Goal: Find contact information: Find contact information

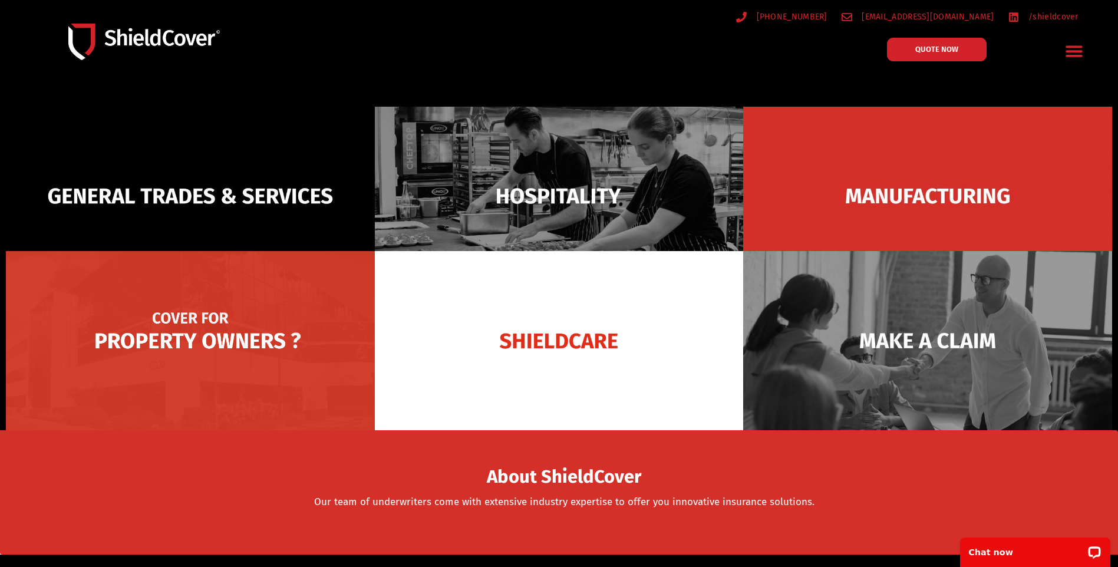
scroll to position [118, 0]
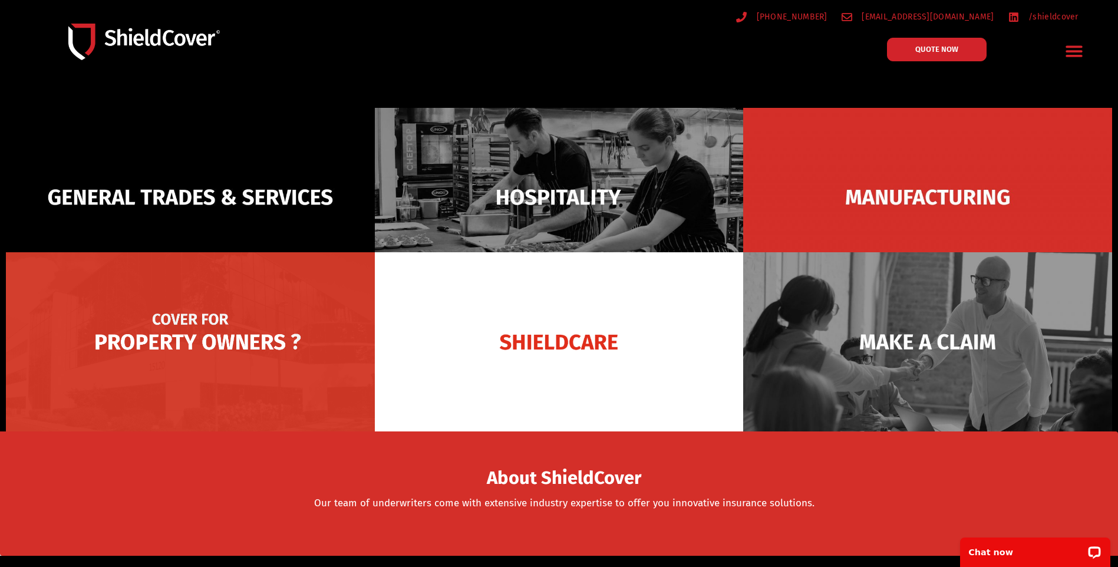
click at [154, 339] on img at bounding box center [190, 341] width 369 height 179
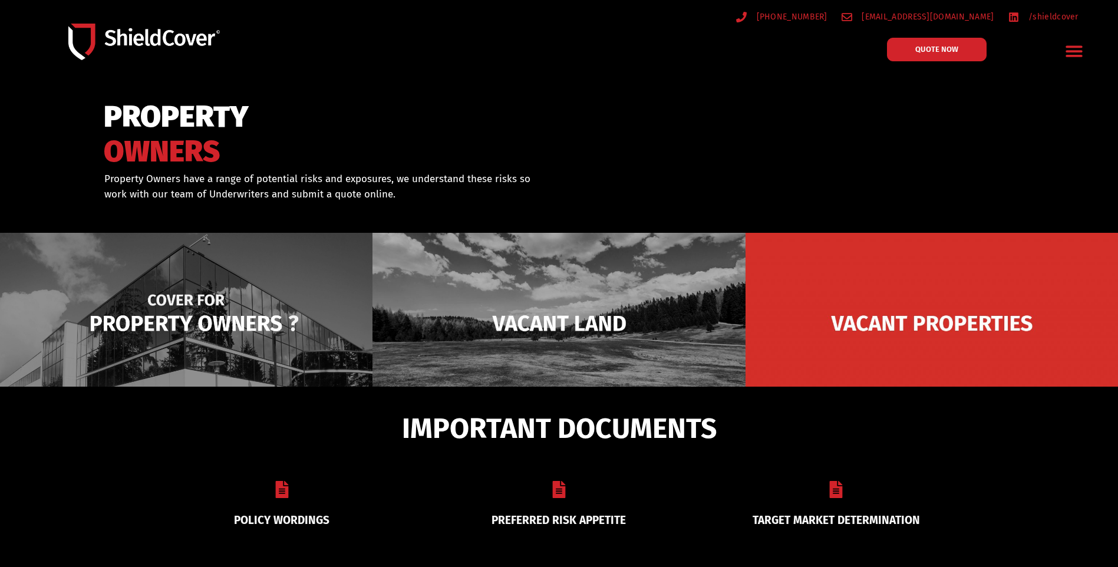
click at [197, 322] on img at bounding box center [186, 323] width 372 height 181
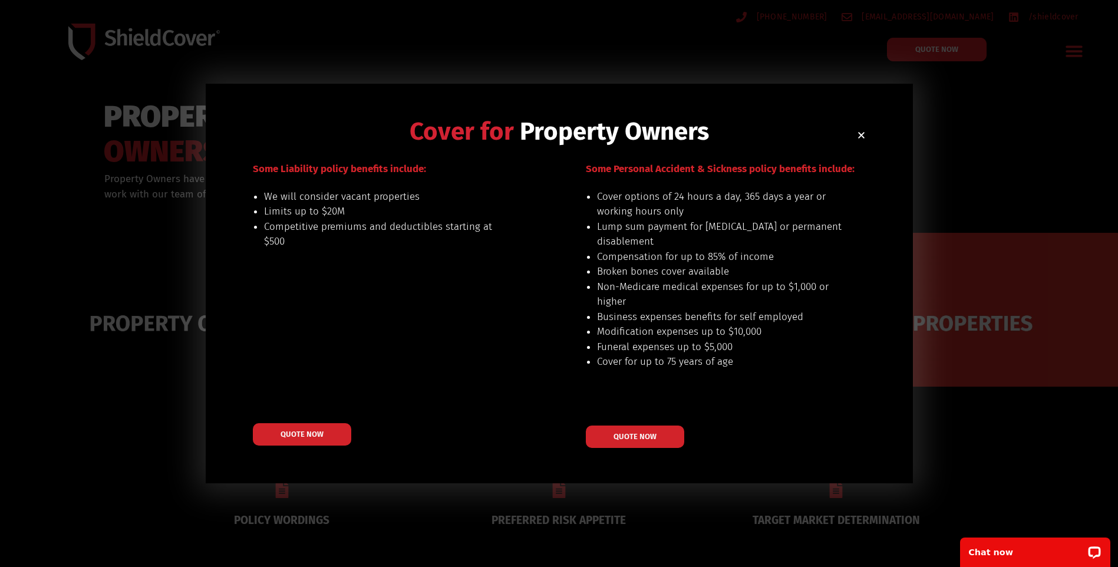
click at [860, 133] on icon "Close" at bounding box center [861, 135] width 9 height 9
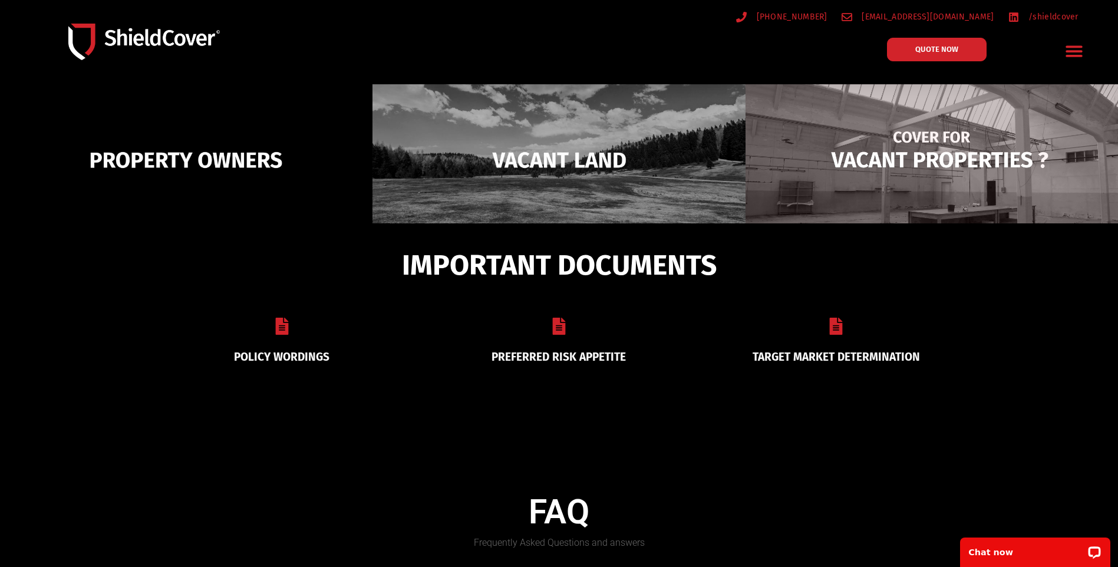
scroll to position [236, 0]
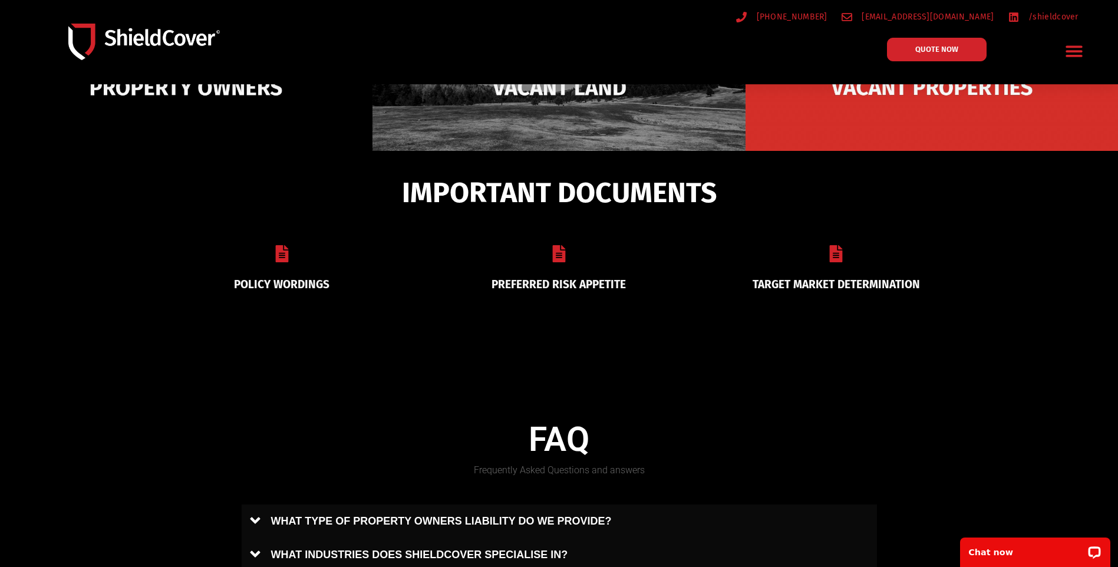
click at [554, 282] on link "PREFERRED RISK APPETITE" at bounding box center [559, 285] width 134 height 14
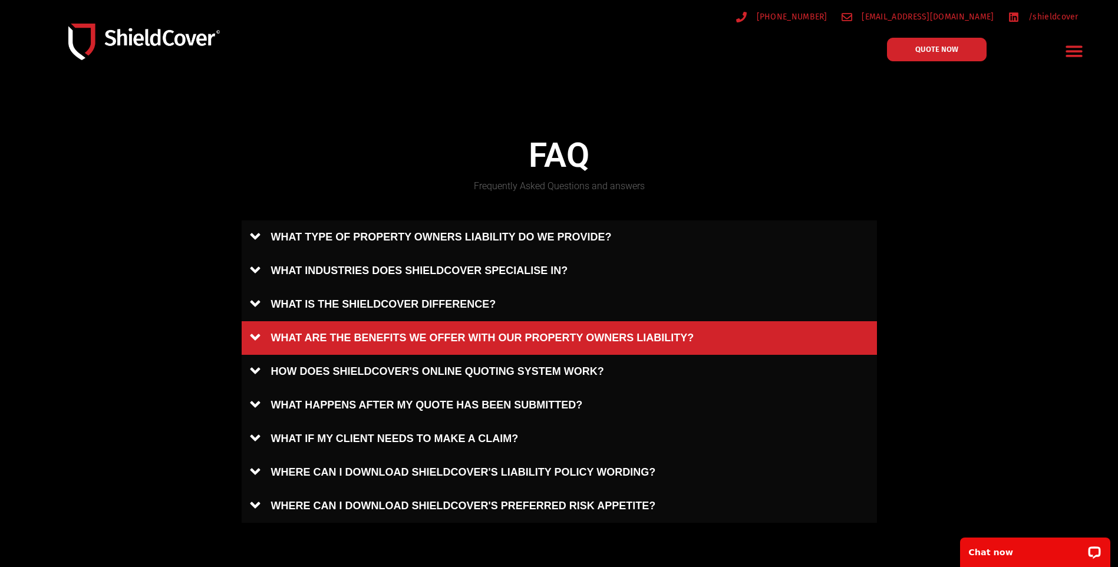
scroll to position [530, 0]
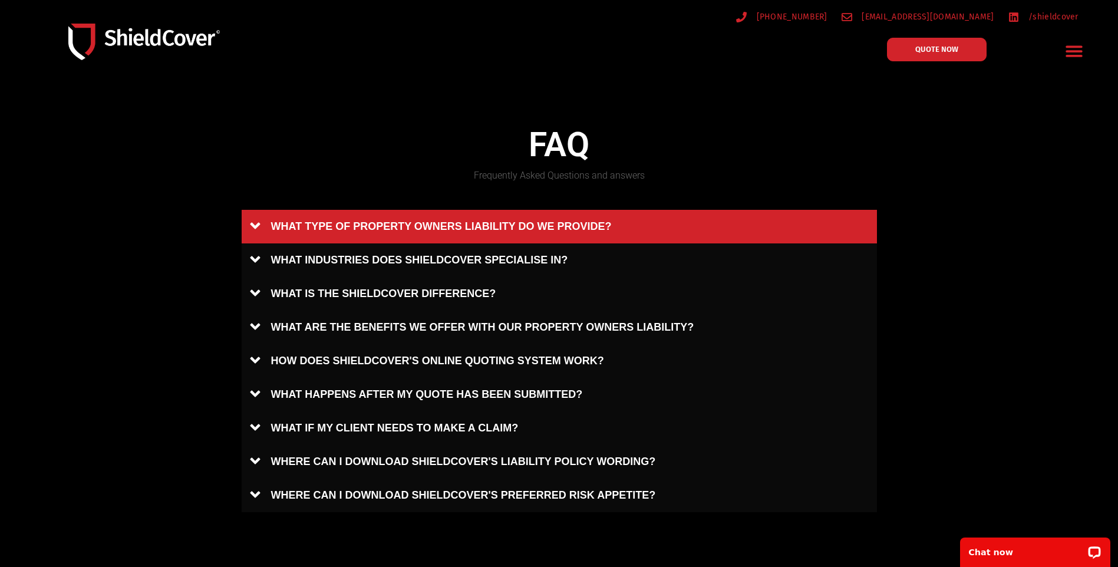
click at [371, 220] on link "WHAT TYPE OF PROPERTY OWNERS LIABILITY DO WE PROVIDE?" at bounding box center [559, 227] width 635 height 34
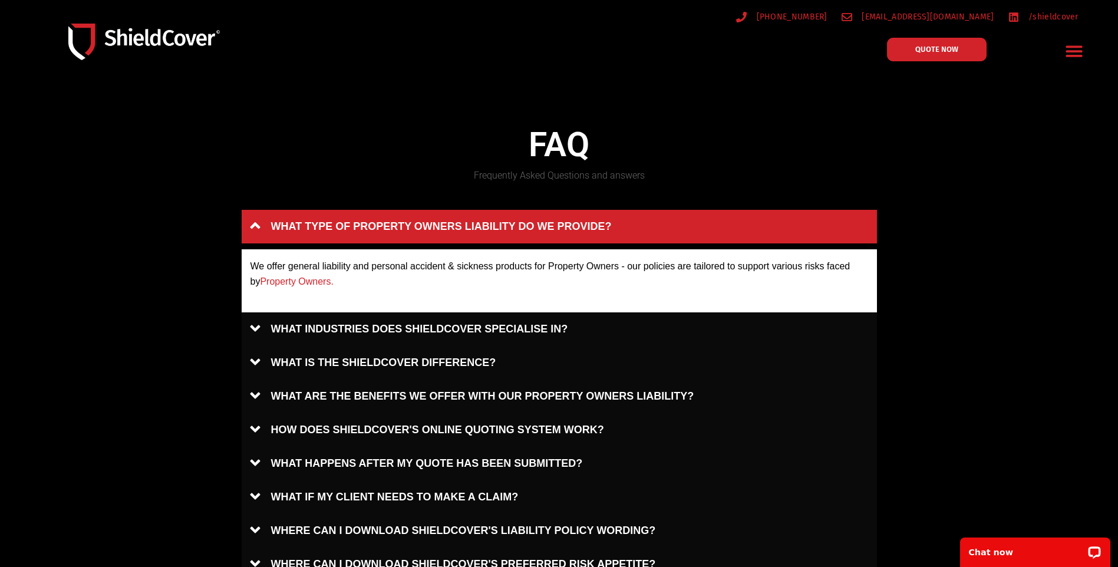
click at [263, 228] on link "WHAT TYPE OF PROPERTY OWNERS LIABILITY DO WE PROVIDE?" at bounding box center [559, 227] width 635 height 34
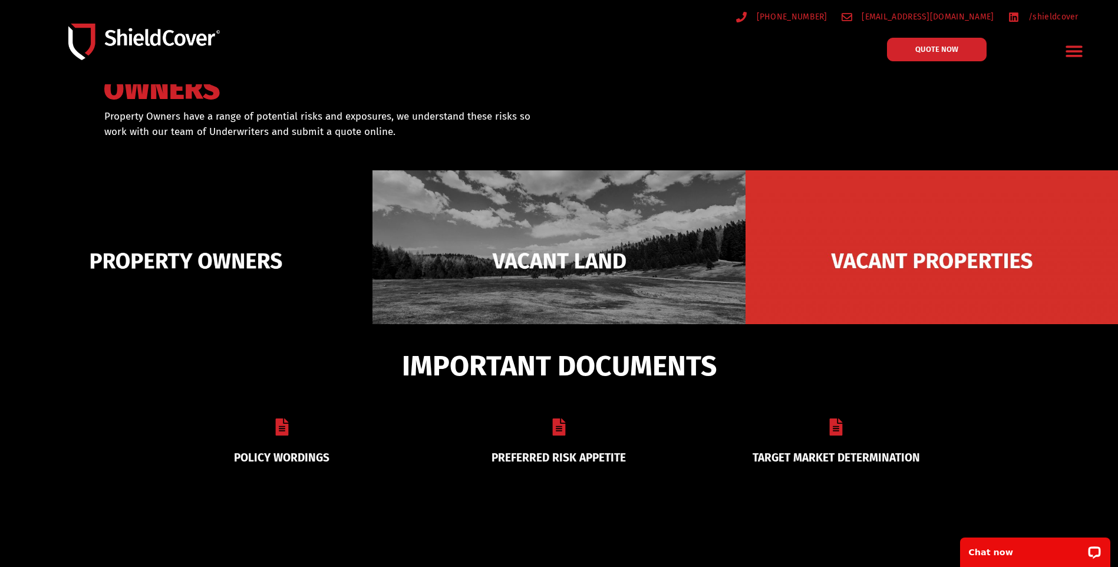
scroll to position [0, 0]
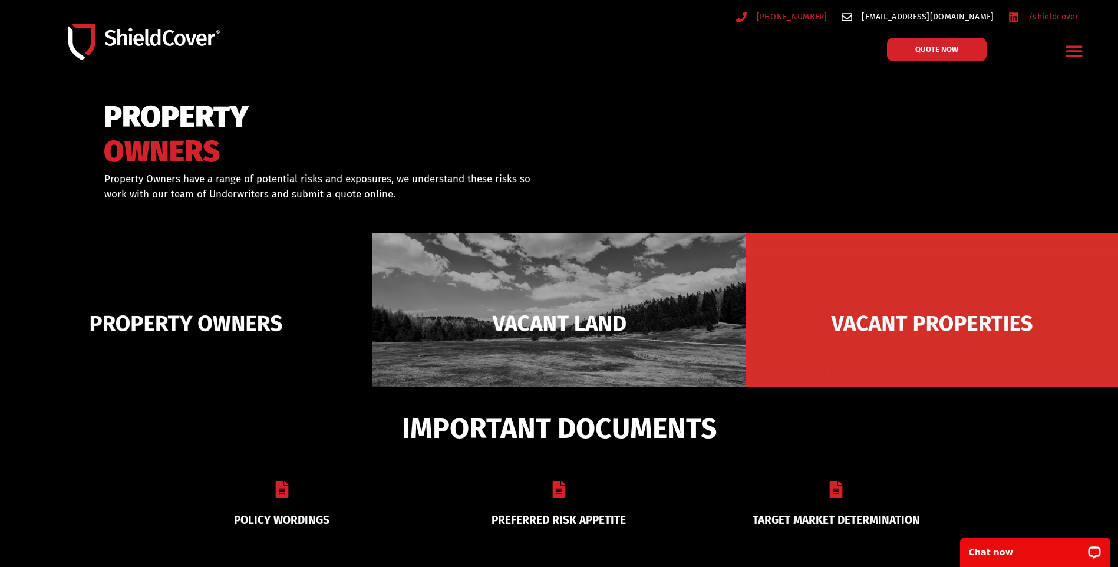
click at [934, 15] on span "[EMAIL_ADDRESS][DOMAIN_NAME]" at bounding box center [926, 16] width 135 height 15
